Goal: Download file/media

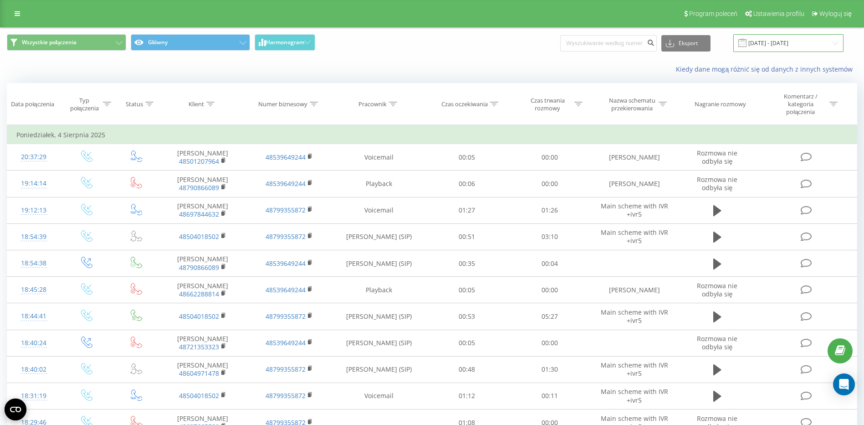
click at [788, 45] on input "[DATE] - [DATE]" at bounding box center [789, 43] width 110 height 18
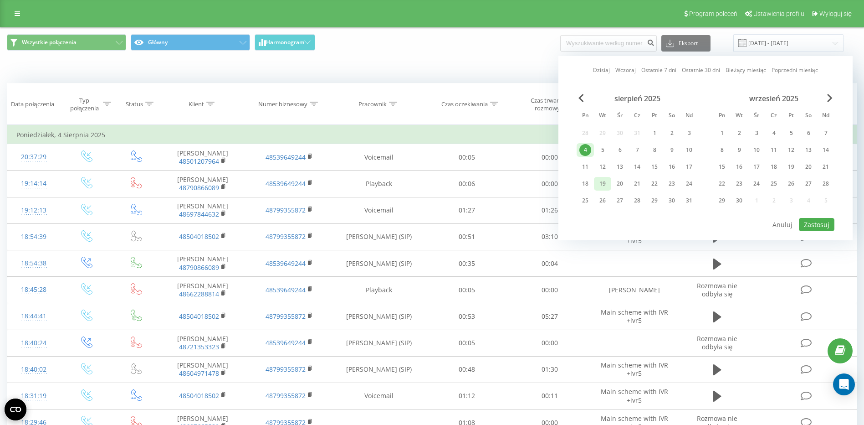
click at [602, 186] on div "19" at bounding box center [603, 184] width 12 height 12
click at [818, 223] on button "Zastosuj" at bounding box center [817, 224] width 36 height 13
type input "[DATE] - [DATE]"
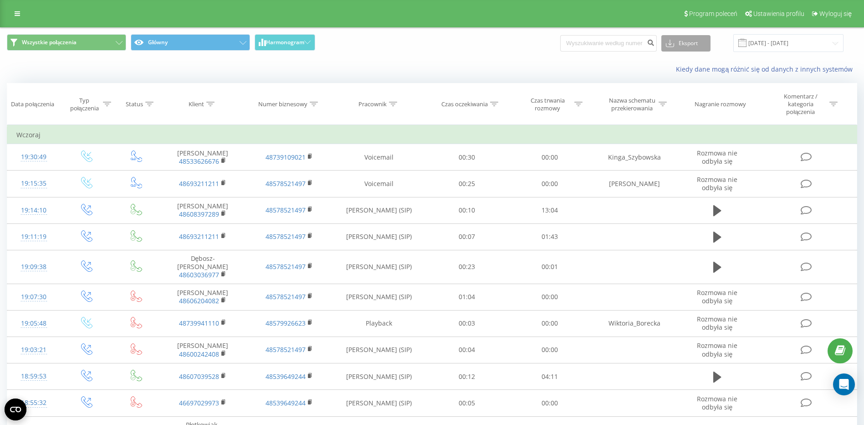
click at [674, 41] on icon at bounding box center [670, 43] width 8 height 9
click at [679, 67] on div ".csv" at bounding box center [686, 60] width 48 height 16
click at [522, 62] on div "Kiedy dane mogą różnić się od danych z innych systemów" at bounding box center [432, 69] width 864 height 22
click at [686, 49] on button "Eksport" at bounding box center [686, 43] width 49 height 16
click at [680, 58] on span ".csv" at bounding box center [674, 60] width 11 height 9
